Goal: Information Seeking & Learning: Learn about a topic

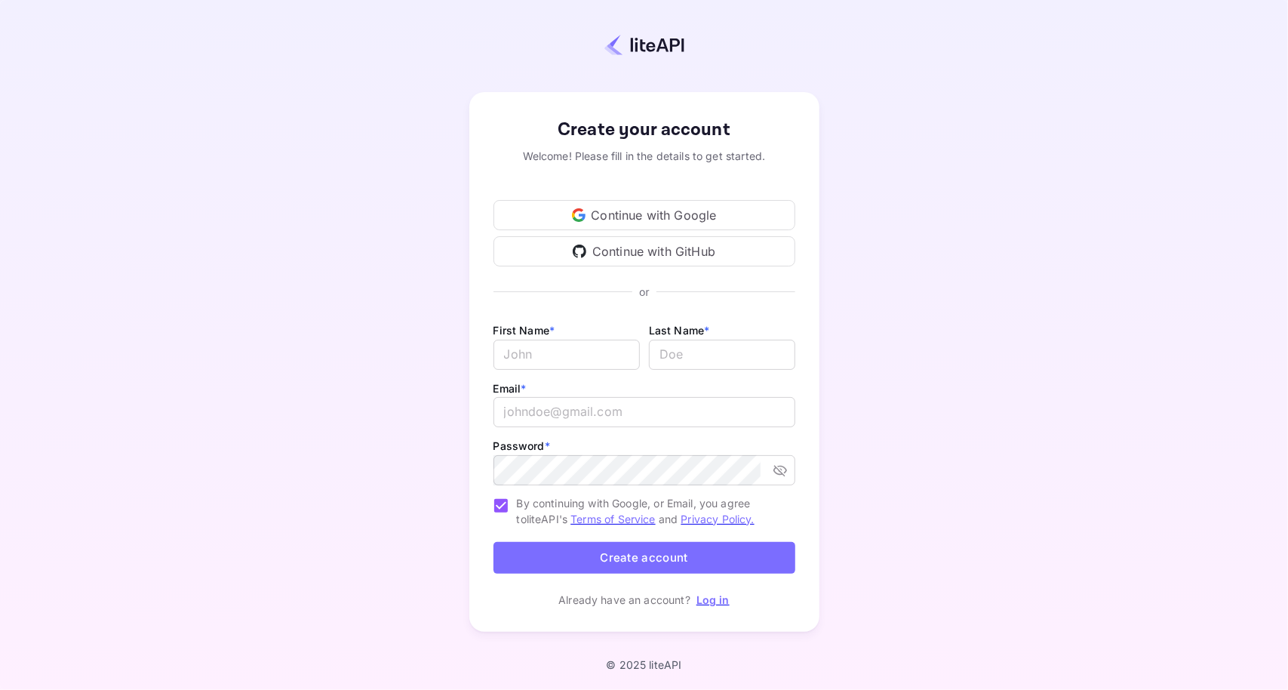
click at [678, 218] on div "Continue with Google" at bounding box center [645, 215] width 302 height 30
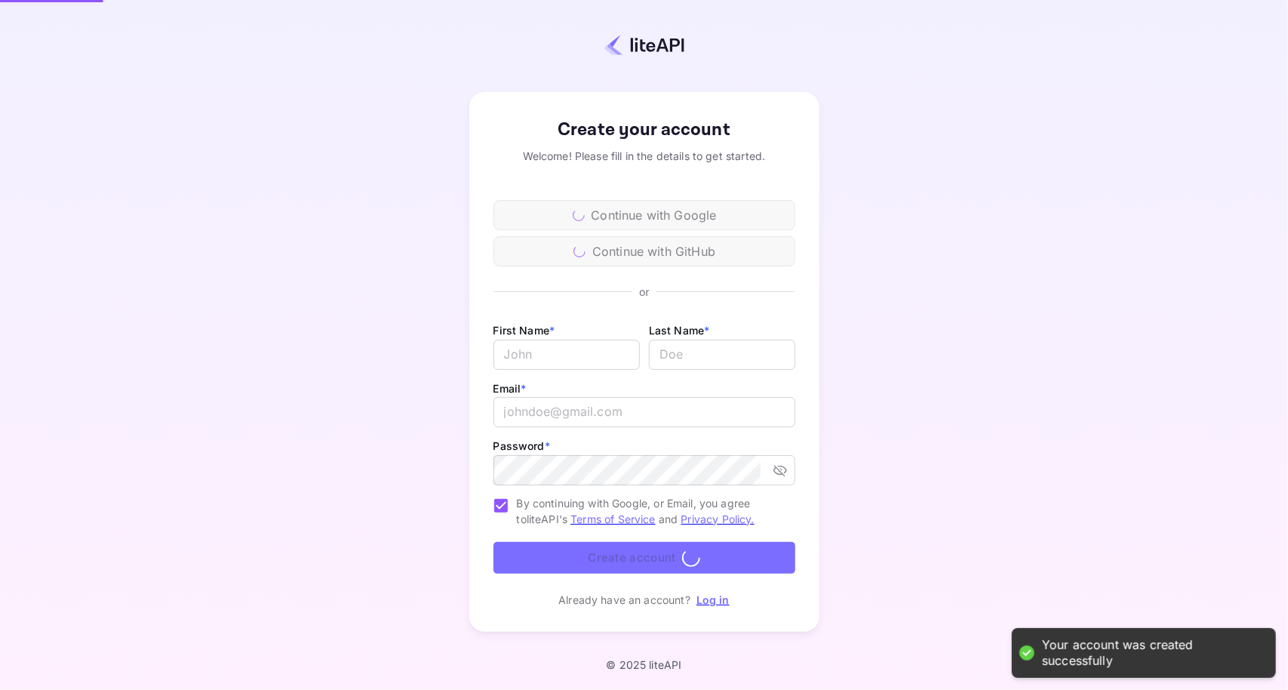
click at [506, 505] on input "By continuing with Google, or Email, you agree to liteAPI's Terms of Service an…" at bounding box center [501, 506] width 32 height 32
checkbox input "false"
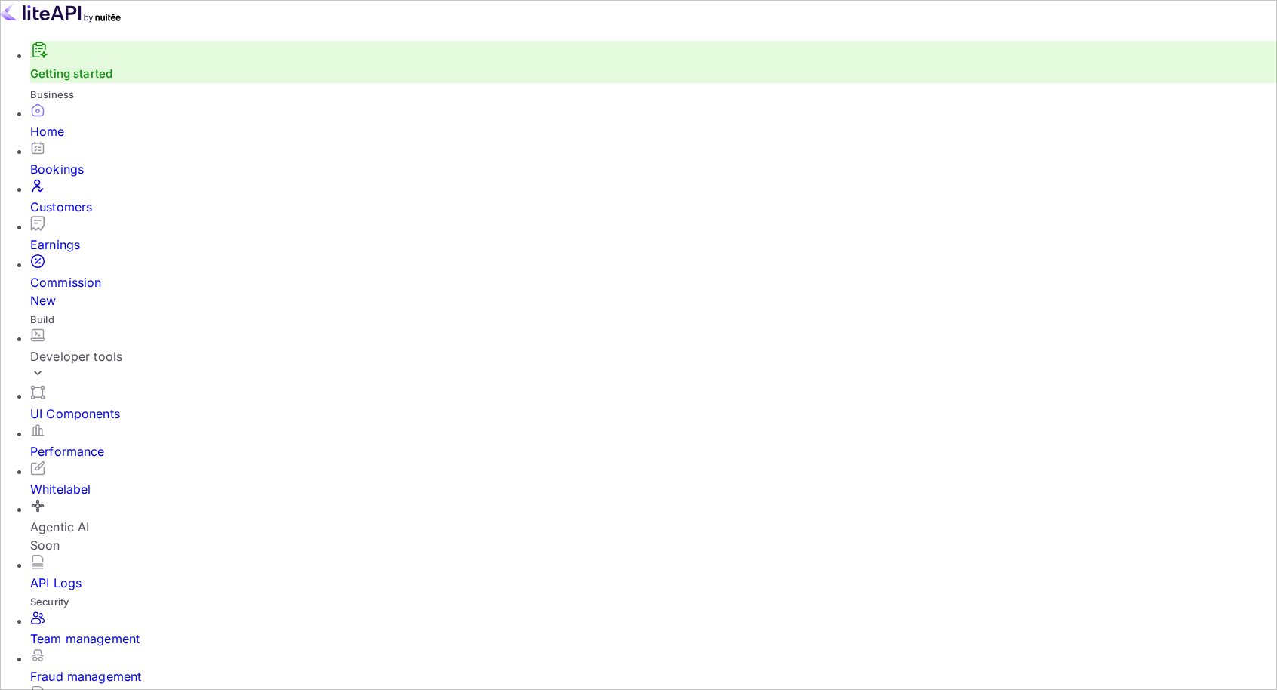
click at [110, 167] on div "Bookings" at bounding box center [653, 159] width 1247 height 38
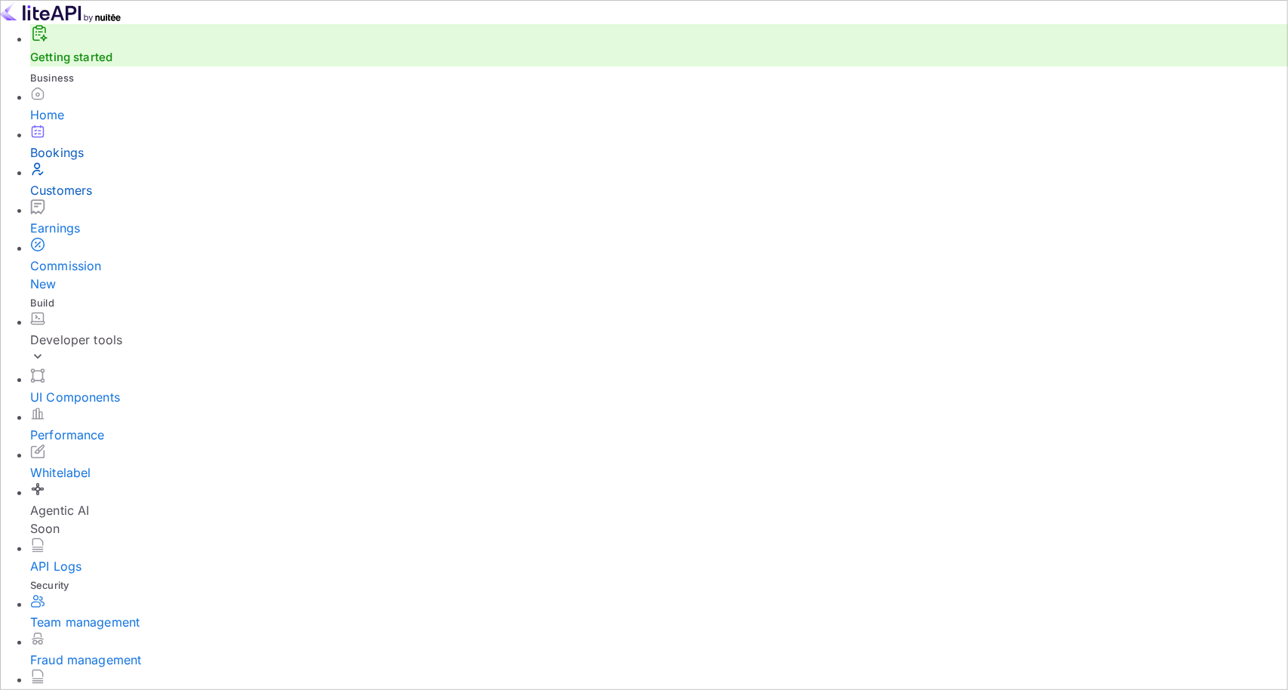
click at [118, 199] on div "Customers" at bounding box center [659, 190] width 1258 height 18
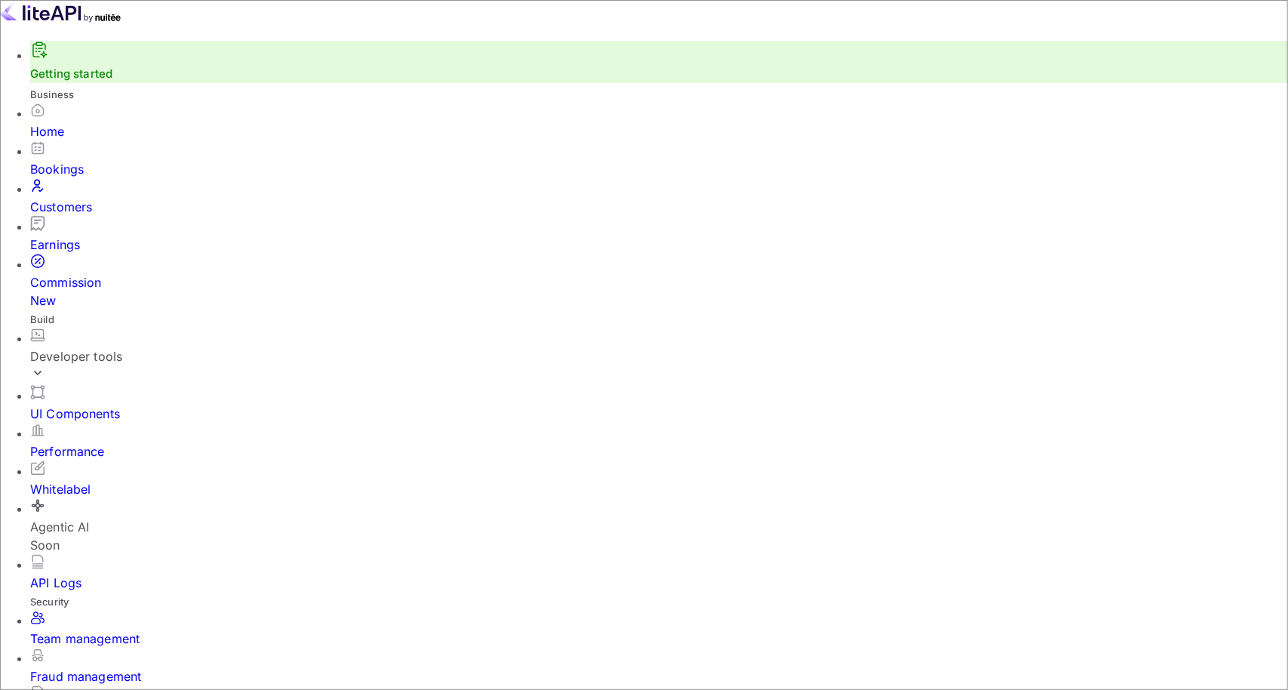
click at [112, 235] on div "Earnings" at bounding box center [659, 244] width 1258 height 18
click at [128, 347] on div "Developer tools" at bounding box center [659, 356] width 1258 height 18
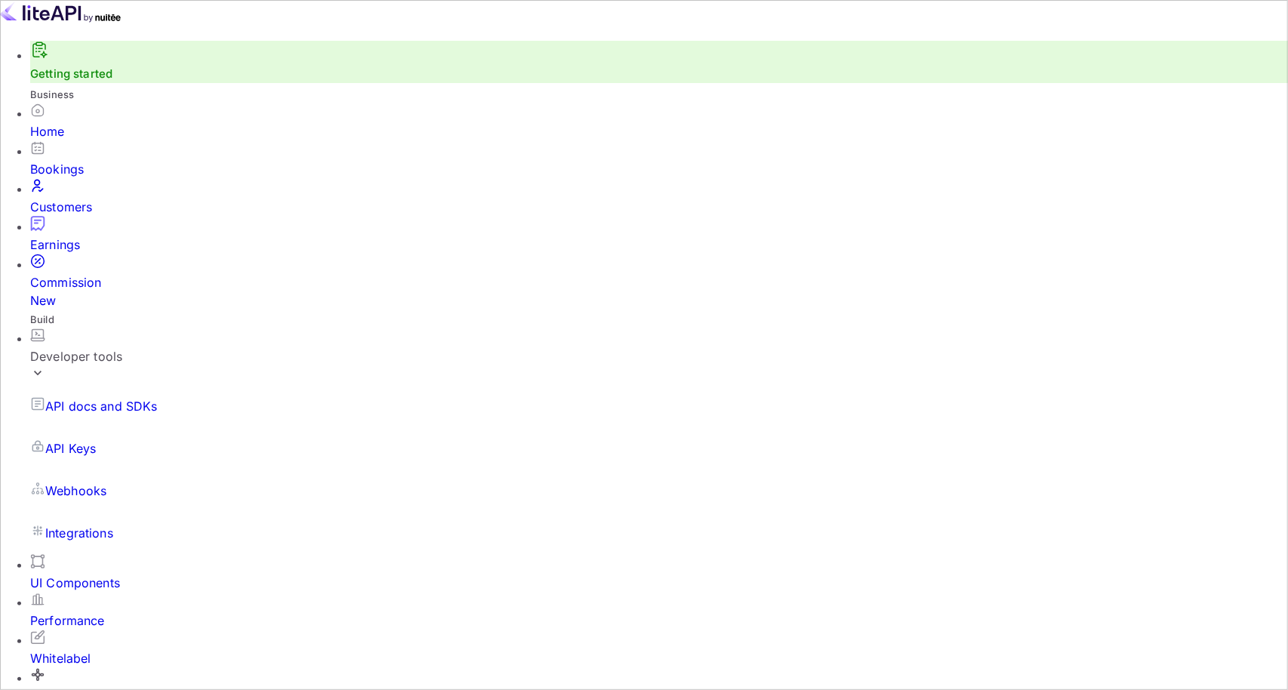
click at [142, 397] on p "API docs and SDKs" at bounding box center [101, 406] width 112 height 18
click at [125, 140] on div "Home" at bounding box center [659, 131] width 1258 height 18
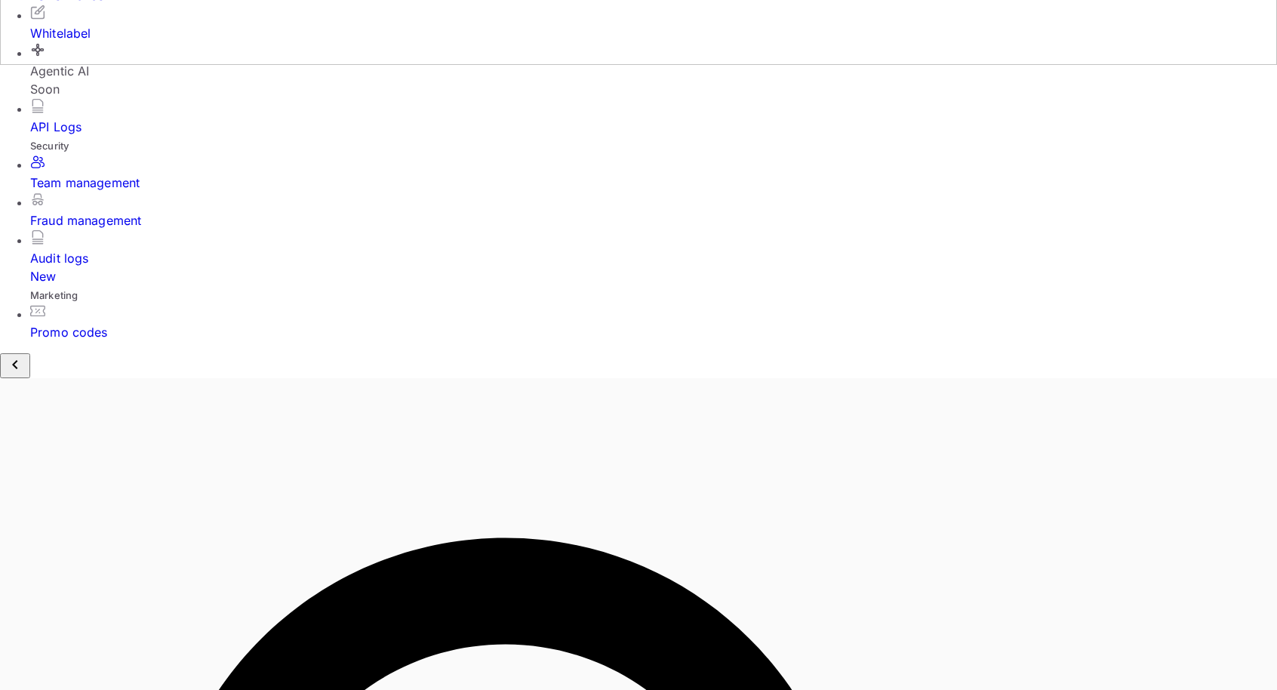
scroll to position [626, 0]
